Goal: Task Accomplishment & Management: Use online tool/utility

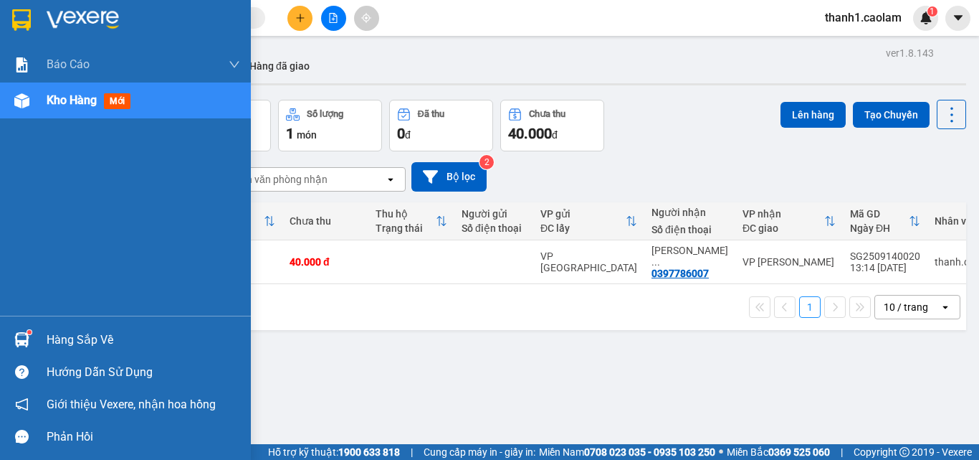
click at [24, 24] on img at bounding box center [21, 20] width 19 height 22
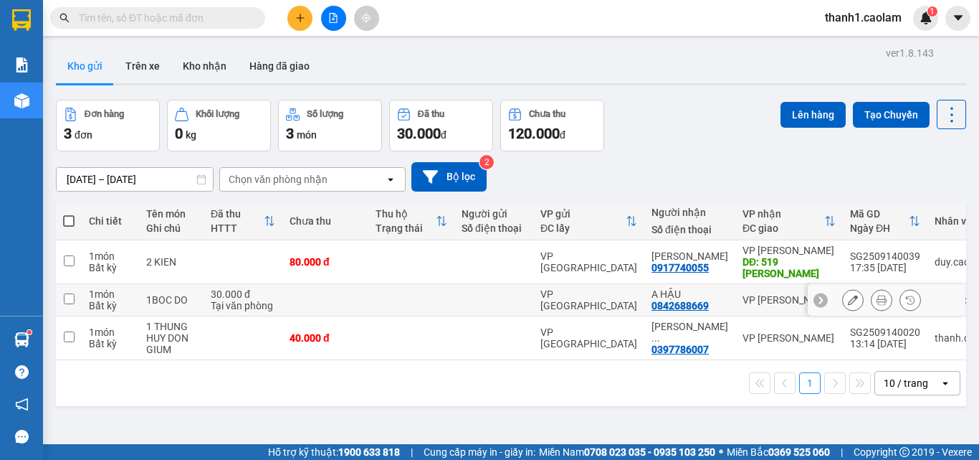
click at [81, 298] on td at bounding box center [69, 300] width 26 height 32
checkbox input "true"
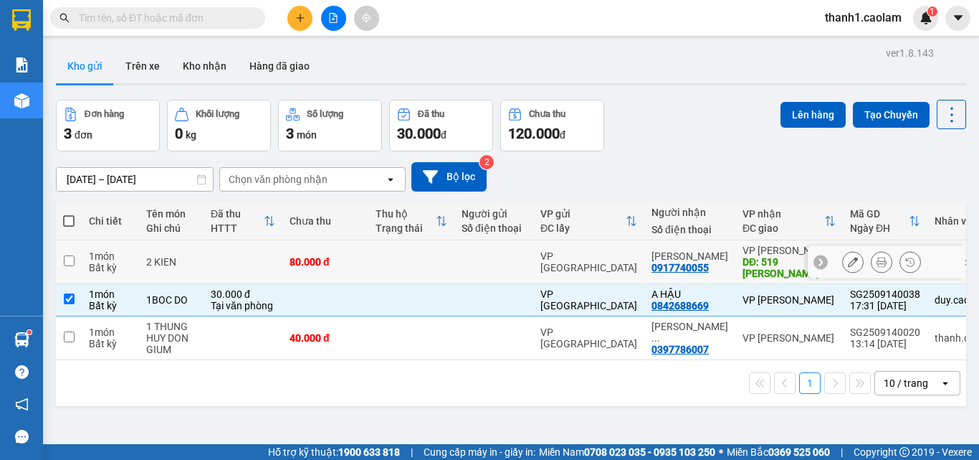
click at [90, 255] on div "1 món" at bounding box center [110, 255] width 43 height 11
checkbox input "true"
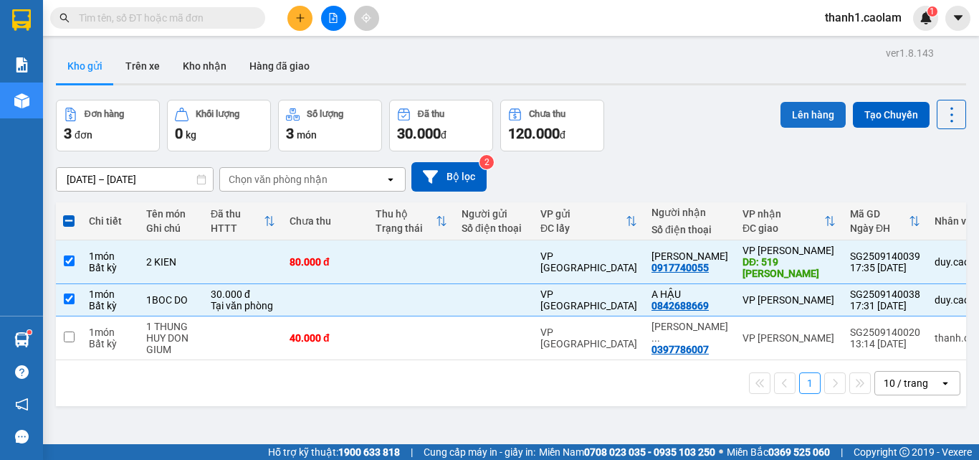
click at [808, 115] on button "Lên hàng" at bounding box center [813, 115] width 65 height 26
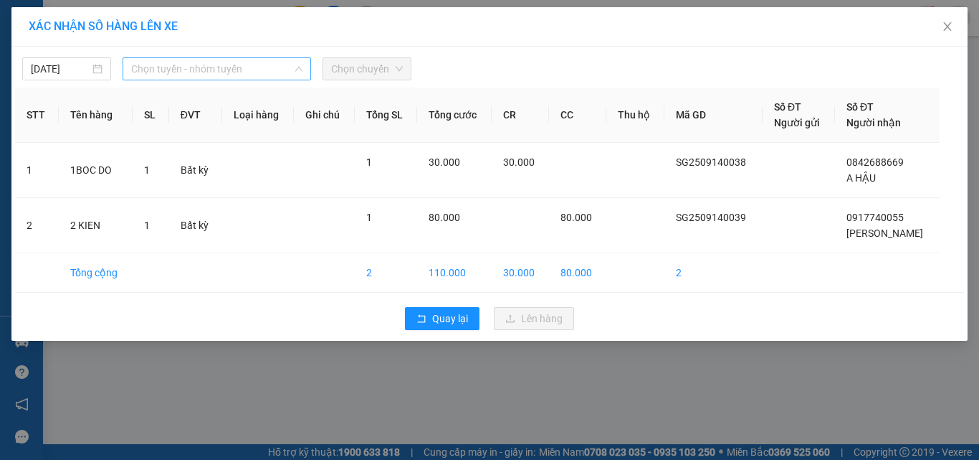
click at [185, 70] on span "Chọn tuyến - nhóm tuyến" at bounding box center [216, 69] width 171 height 22
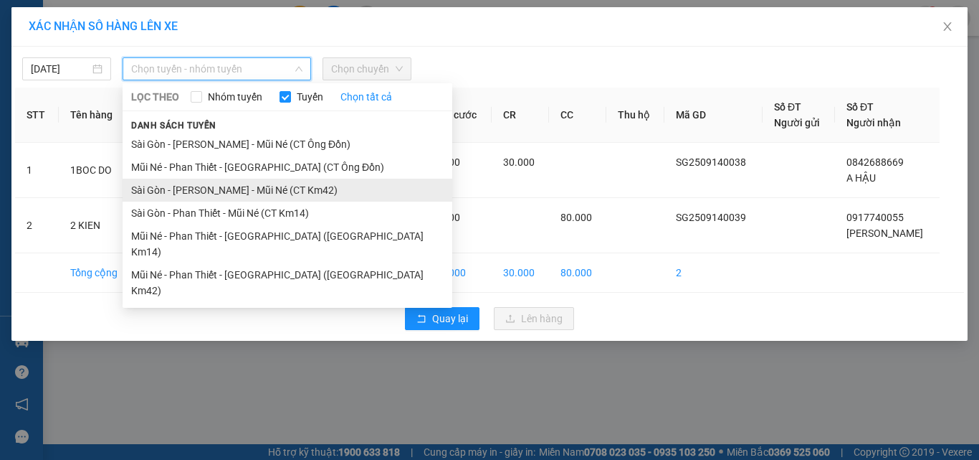
click at [308, 187] on li "Sài Gòn - [PERSON_NAME] - Mũi Né (CT Km42)" at bounding box center [288, 190] width 330 height 23
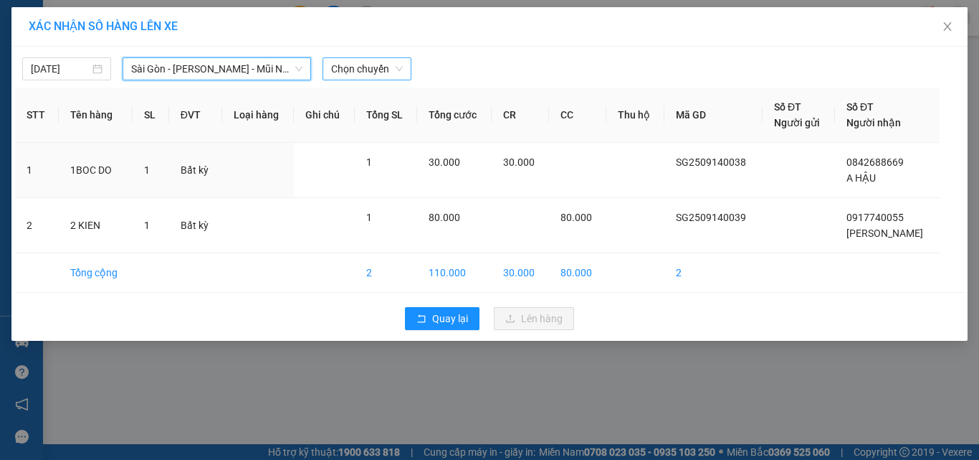
drag, startPoint x: 387, startPoint y: 82, endPoint x: 362, endPoint y: 64, distance: 30.8
click at [386, 81] on div "[DATE] [GEOGRAPHIC_DATA] - [GEOGRAPHIC_DATA] - [GEOGRAPHIC_DATA] ([GEOGRAPHIC_D…" at bounding box center [489, 194] width 956 height 294
click at [361, 76] on span "Chọn chuyến" at bounding box center [367, 69] width 72 height 22
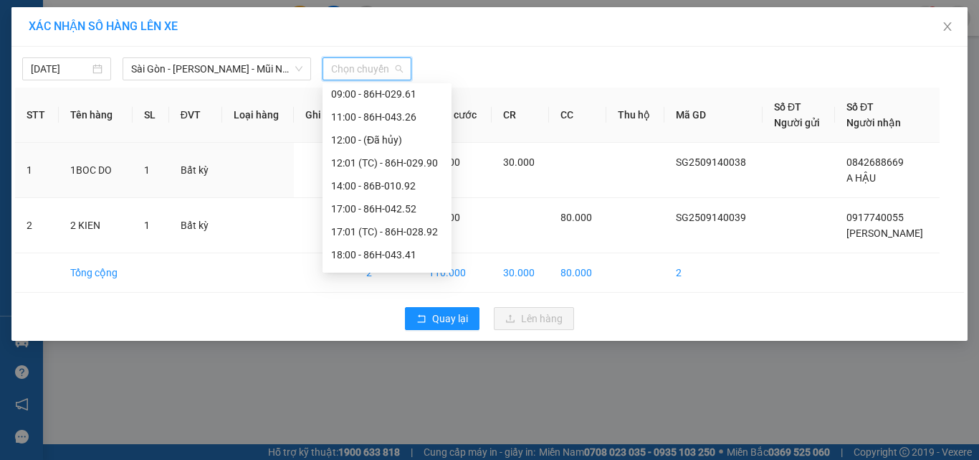
scroll to position [206, 0]
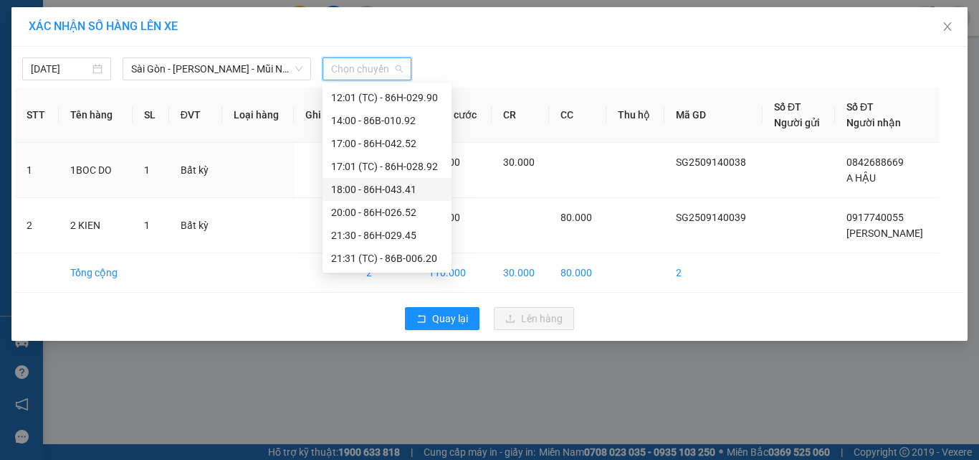
click at [385, 182] on div "18:00 - 86H-043.41" at bounding box center [387, 189] width 112 height 16
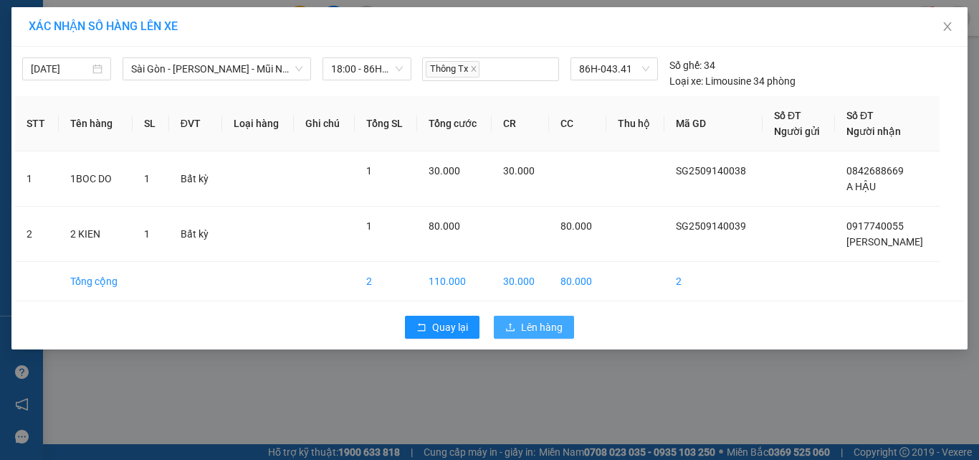
click at [553, 333] on span "Lên hàng" at bounding box center [542, 327] width 42 height 16
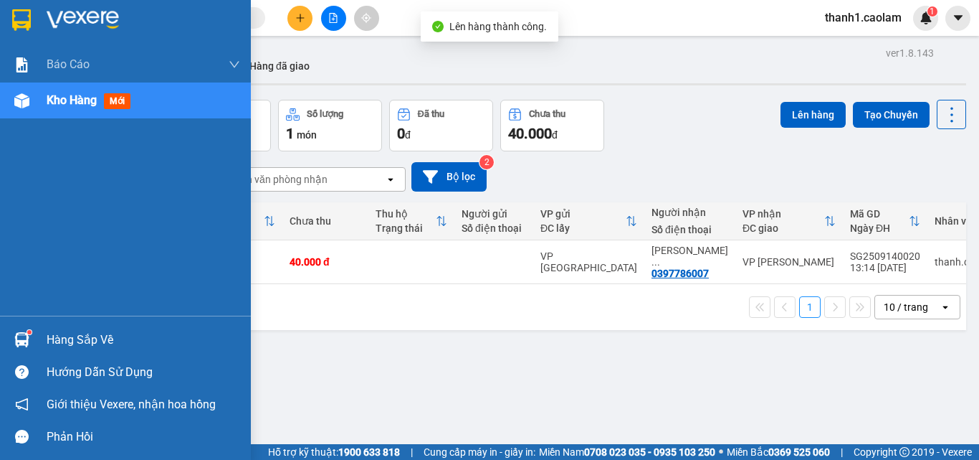
click at [29, 22] on img at bounding box center [21, 20] width 19 height 22
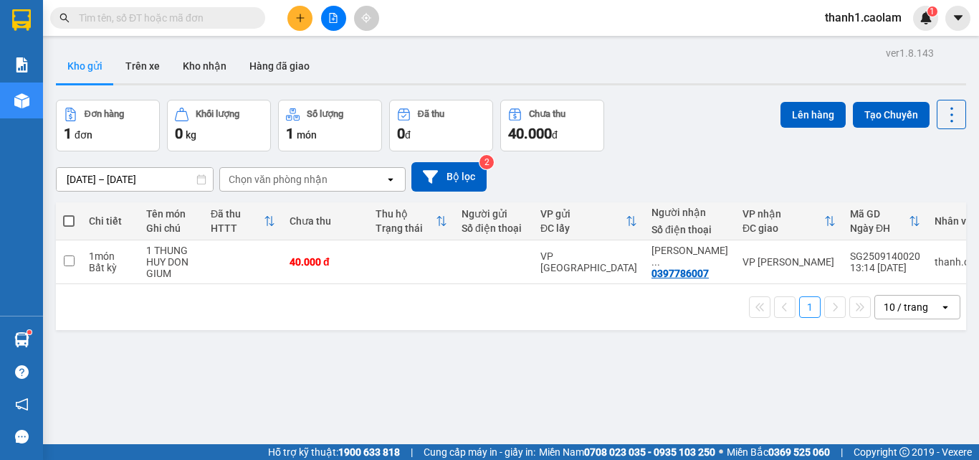
click at [338, 22] on button at bounding box center [333, 18] width 25 height 25
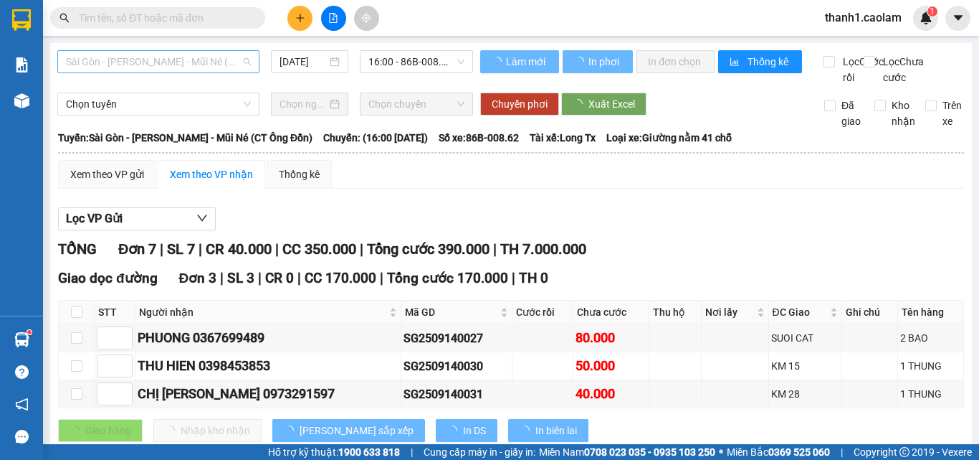
click at [225, 62] on span "Sài Gòn - [PERSON_NAME] - Mũi Né (CT Ông Đồn)" at bounding box center [158, 62] width 185 height 22
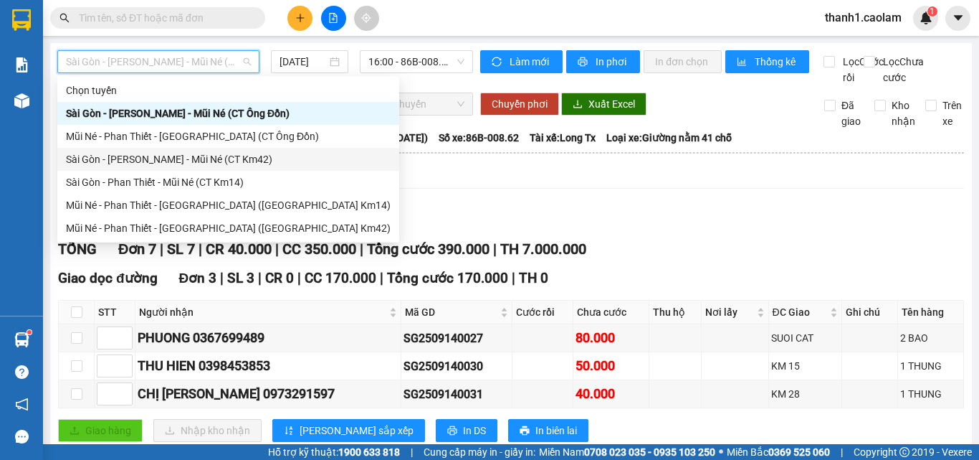
drag, startPoint x: 217, startPoint y: 153, endPoint x: 217, endPoint y: 161, distance: 8.6
click at [217, 161] on div "Sài Gòn - [PERSON_NAME] - Mũi Né (CT Km42)" at bounding box center [228, 159] width 325 height 16
type input "[DATE]"
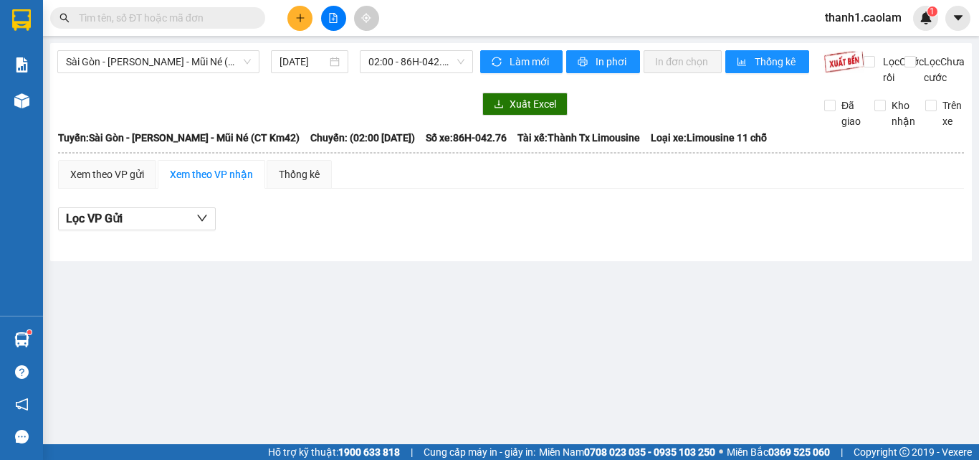
click at [193, 74] on div "Sài Gòn - [PERSON_NAME] - Mũi Né (CT Km42) [DATE] 02:00 - 86H-042.76" at bounding box center [265, 67] width 416 height 35
click at [214, 67] on span "Sài Gòn - [PERSON_NAME] - Mũi Né (CT Km42)" at bounding box center [158, 62] width 185 height 22
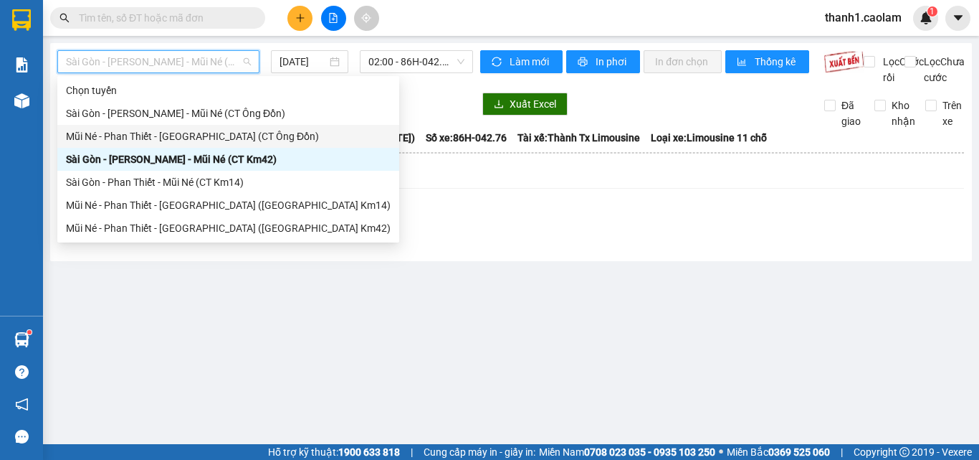
click at [414, 47] on div "Sài Gòn - Phan Thiết - Mũi Né (CT Km42) [DATE] 02:00 - 86H-042.76 Làm mới In ph…" at bounding box center [511, 152] width 922 height 218
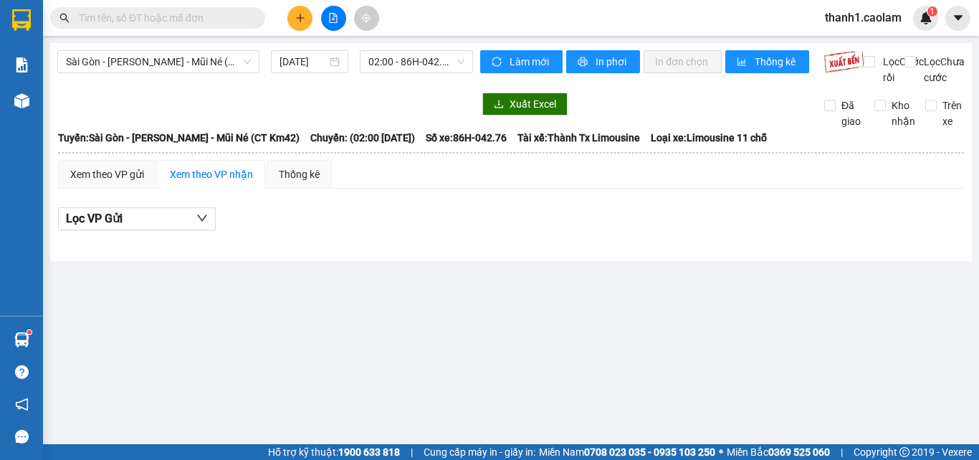
click at [414, 47] on div "Sài Gòn - Phan Thiết - Mũi Né (CT Km42) [DATE] 02:00 - 86H-042.76 Làm mới In ph…" at bounding box center [511, 152] width 922 height 218
click at [416, 60] on span "02:00 - 86H-042.76" at bounding box center [417, 62] width 96 height 22
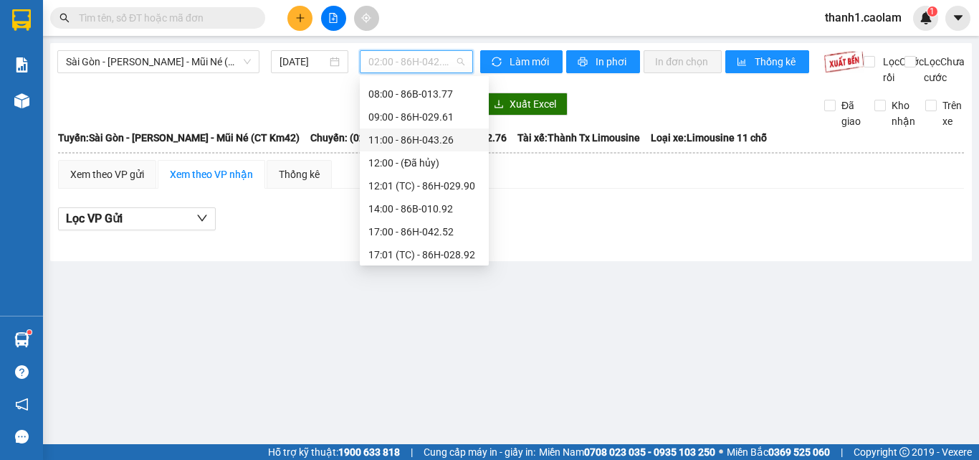
scroll to position [206, 0]
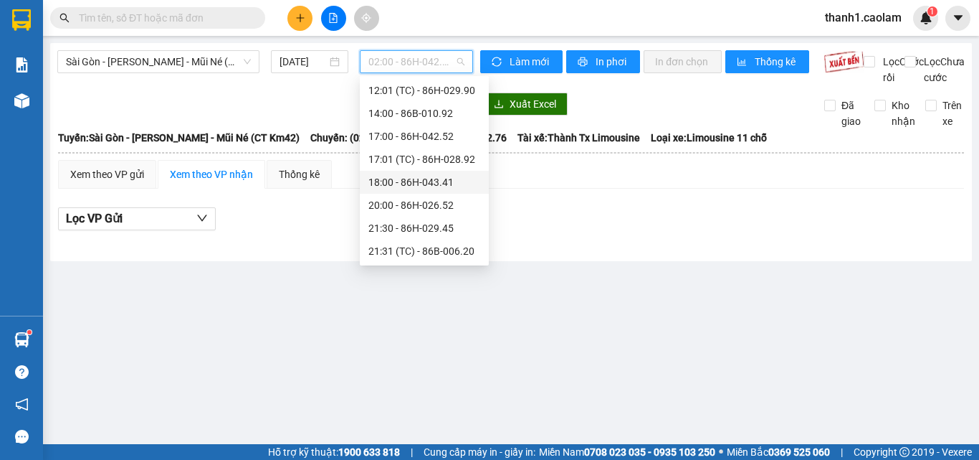
click at [421, 181] on div "18:00 - 86H-043.41" at bounding box center [425, 182] width 112 height 16
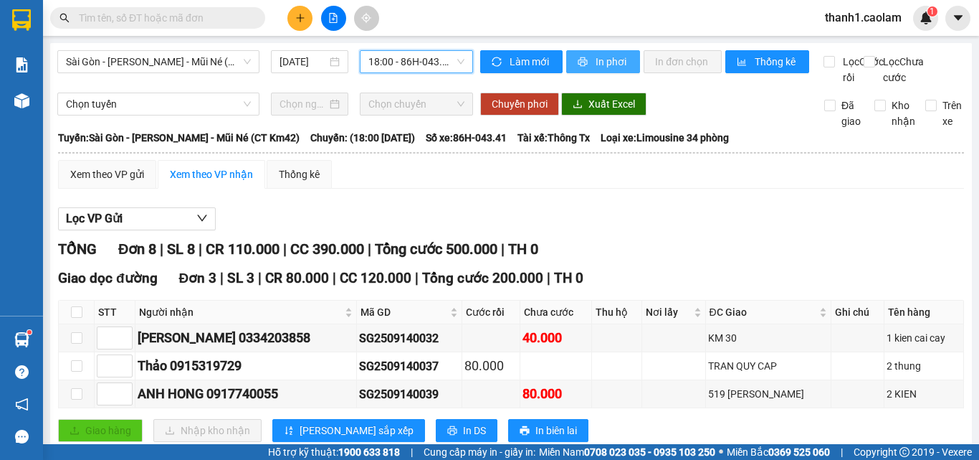
click at [613, 60] on span "In phơi" at bounding box center [612, 62] width 33 height 16
click at [787, 260] on div "TỔNG Đơn 8 | SL 8 | CR 110.000 | CC 390.000 | Tổng cước 500.000 | TH 0" at bounding box center [511, 249] width 906 height 22
